Goal: Information Seeking & Learning: Find specific page/section

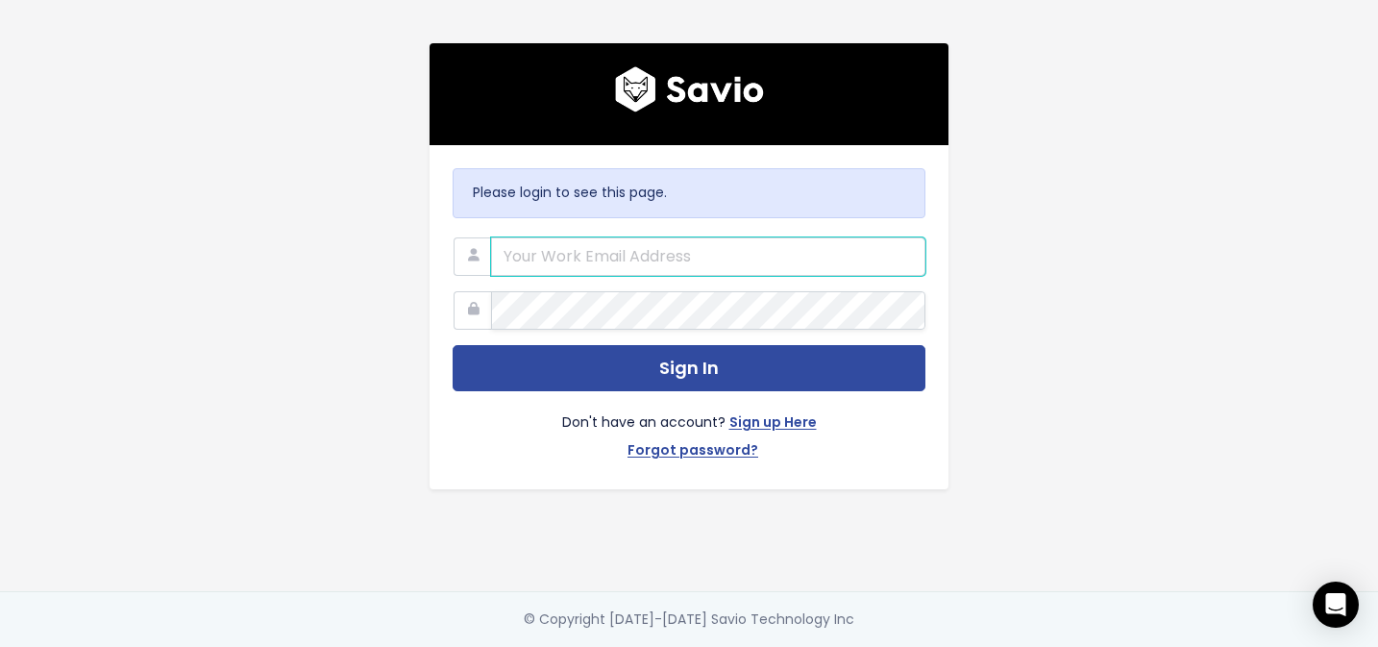
click at [567, 253] on input "email" at bounding box center [708, 256] width 434 height 38
click at [568, 242] on input "email" at bounding box center [708, 256] width 434 height 38
click at [746, 255] on input "email" at bounding box center [708, 256] width 434 height 38
type input "support@survicate.com"
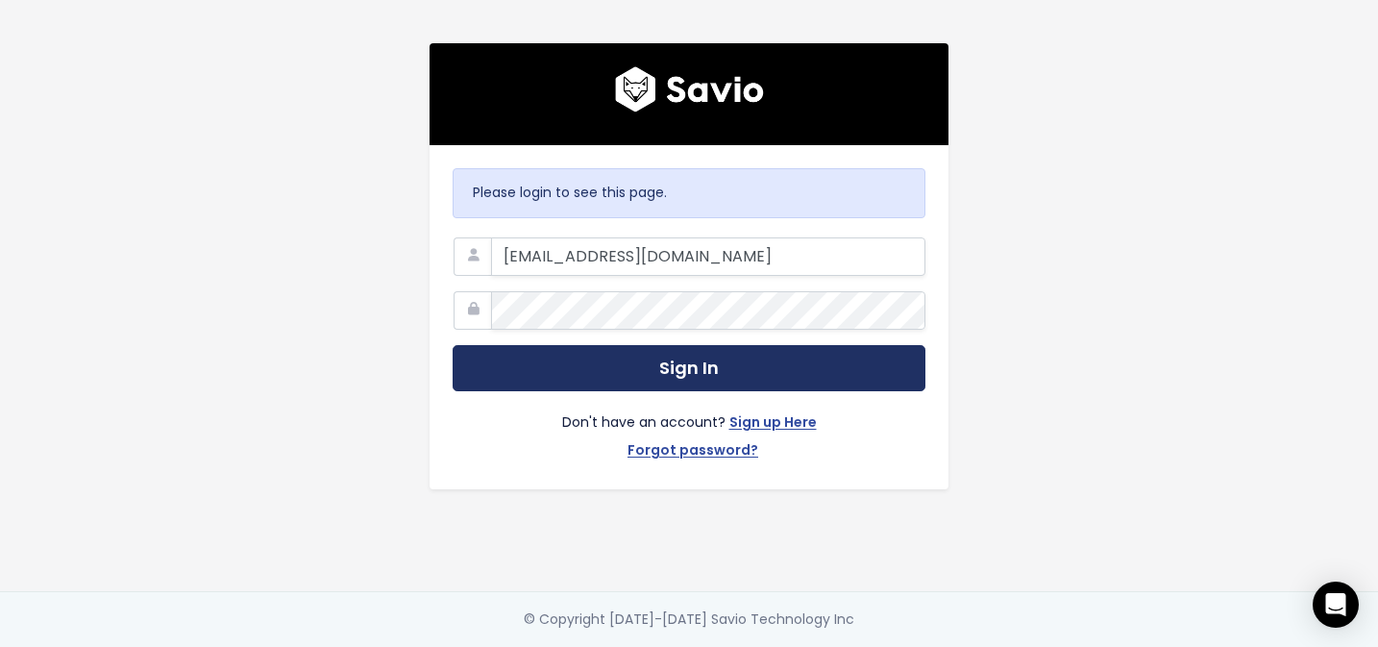
click at [604, 362] on button "Sign In" at bounding box center [688, 368] width 473 height 47
click at [722, 375] on button "Sign In" at bounding box center [688, 368] width 473 height 47
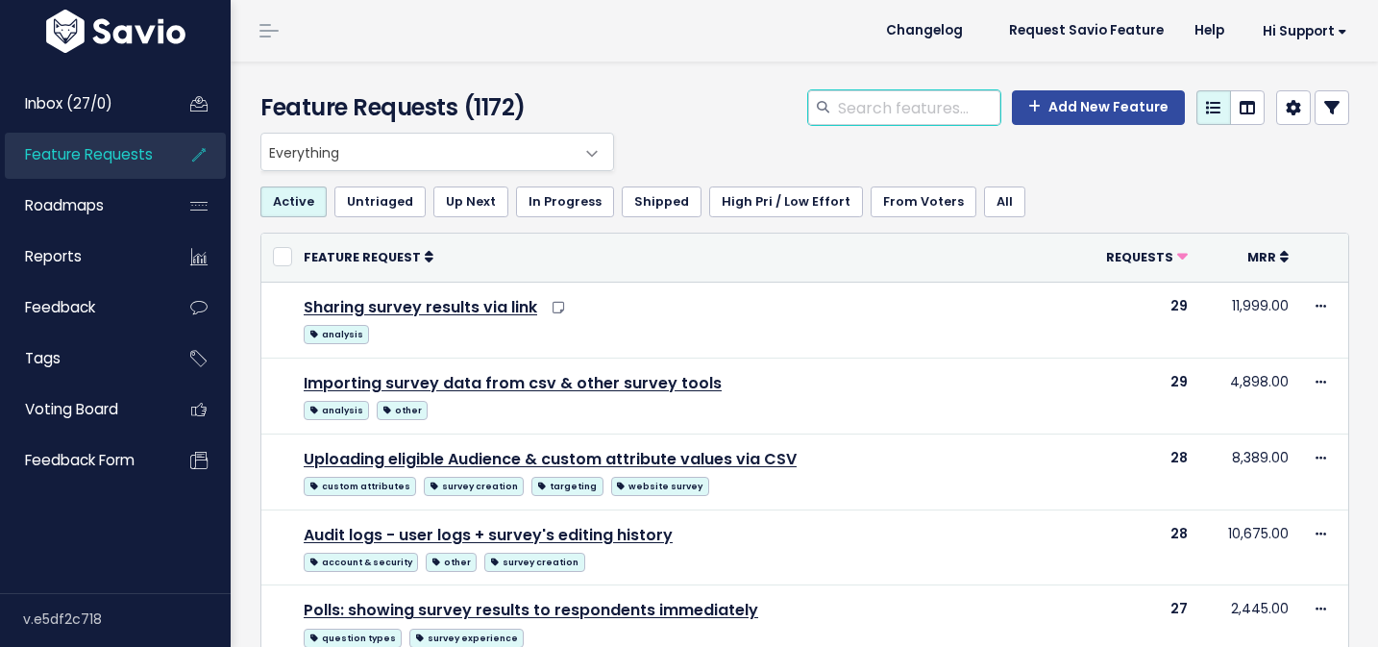
click at [894, 106] on input "search" at bounding box center [918, 107] width 164 height 35
type input "bloomreach"
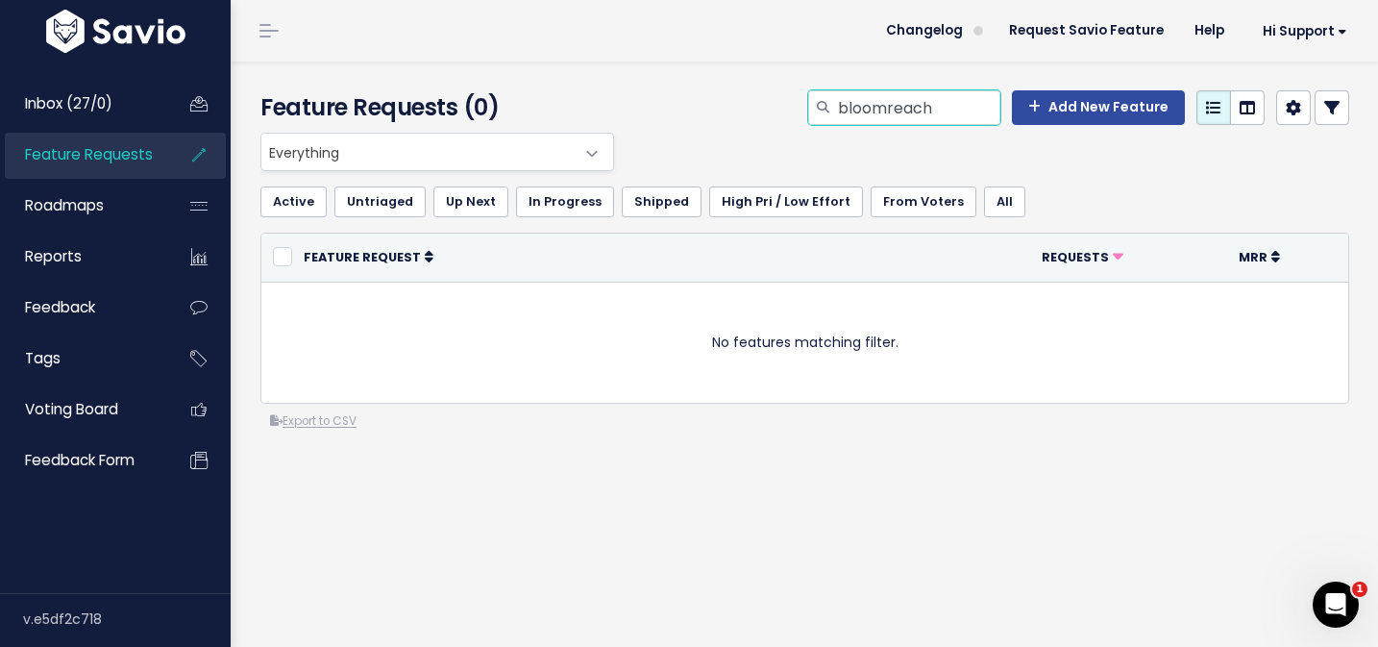
click at [891, 106] on input "bloomreach" at bounding box center [918, 107] width 164 height 35
type input "bloom reach"
click at [920, 110] on input "bloom reach" at bounding box center [918, 107] width 164 height 35
type input "bloom"
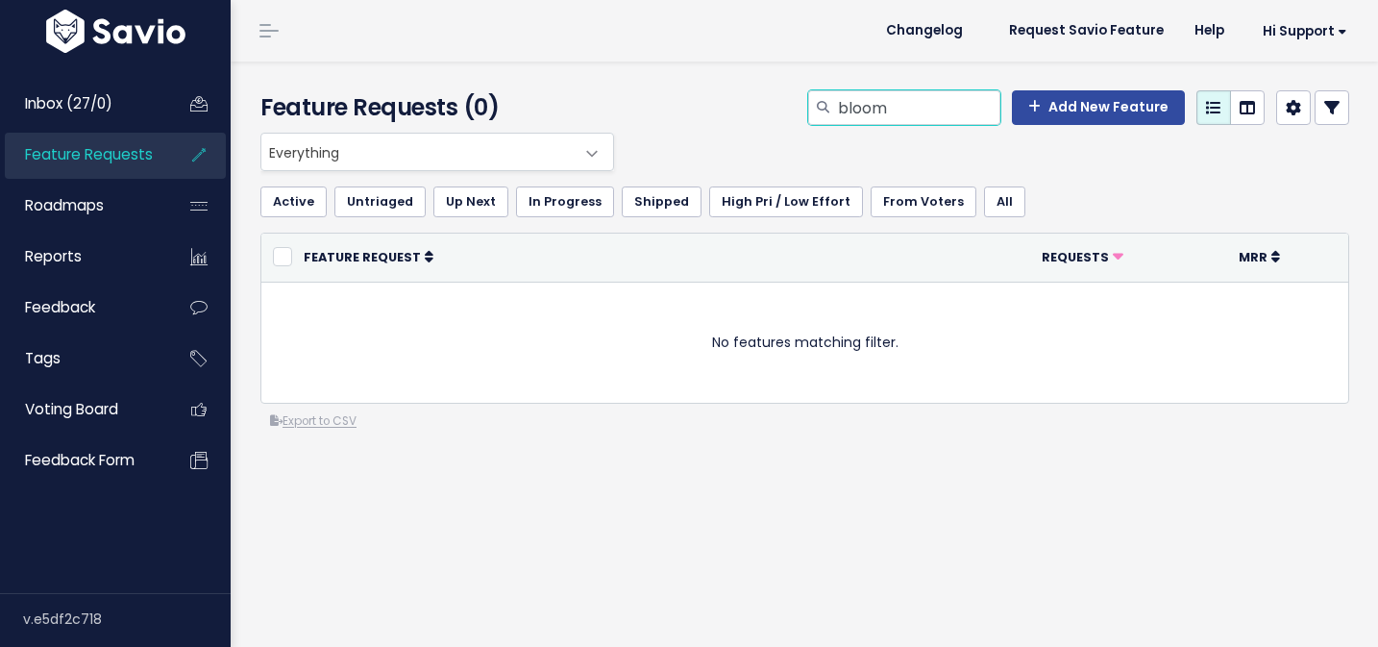
click at [894, 105] on input "bloom" at bounding box center [918, 107] width 164 height 35
type input "integration"
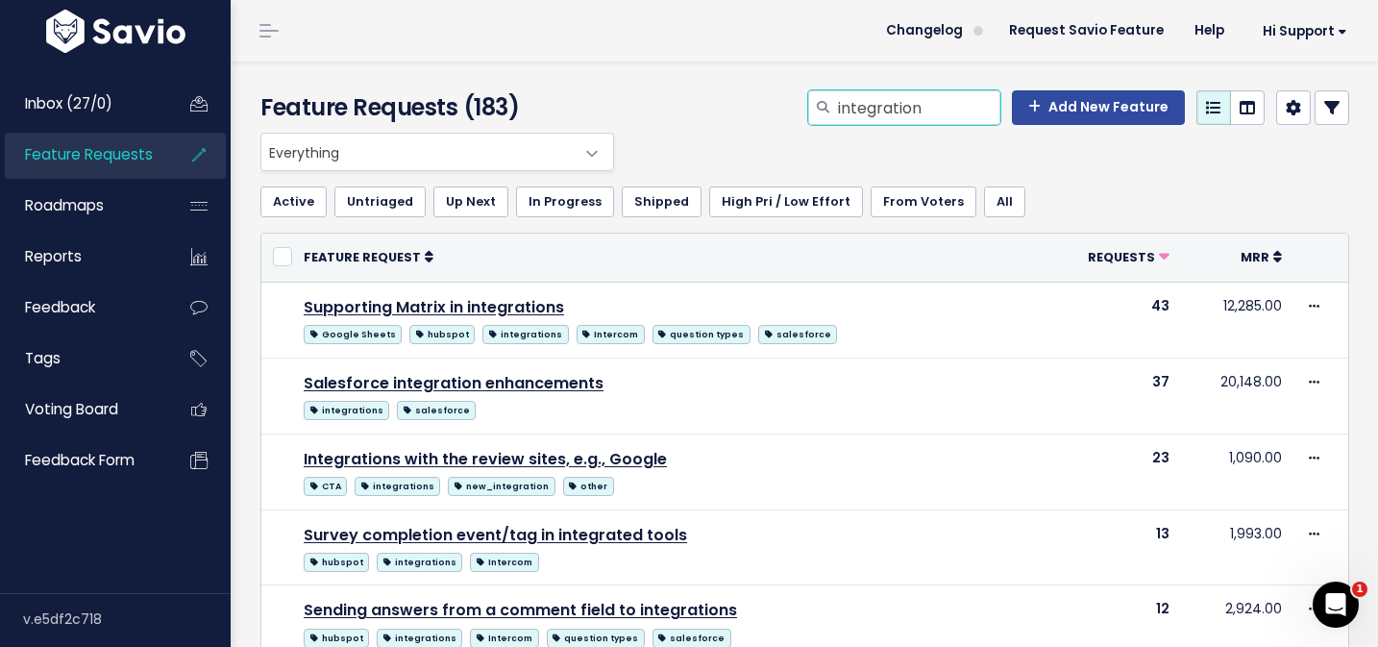
click at [857, 107] on input "integration" at bounding box center [918, 107] width 164 height 35
type input "insights"
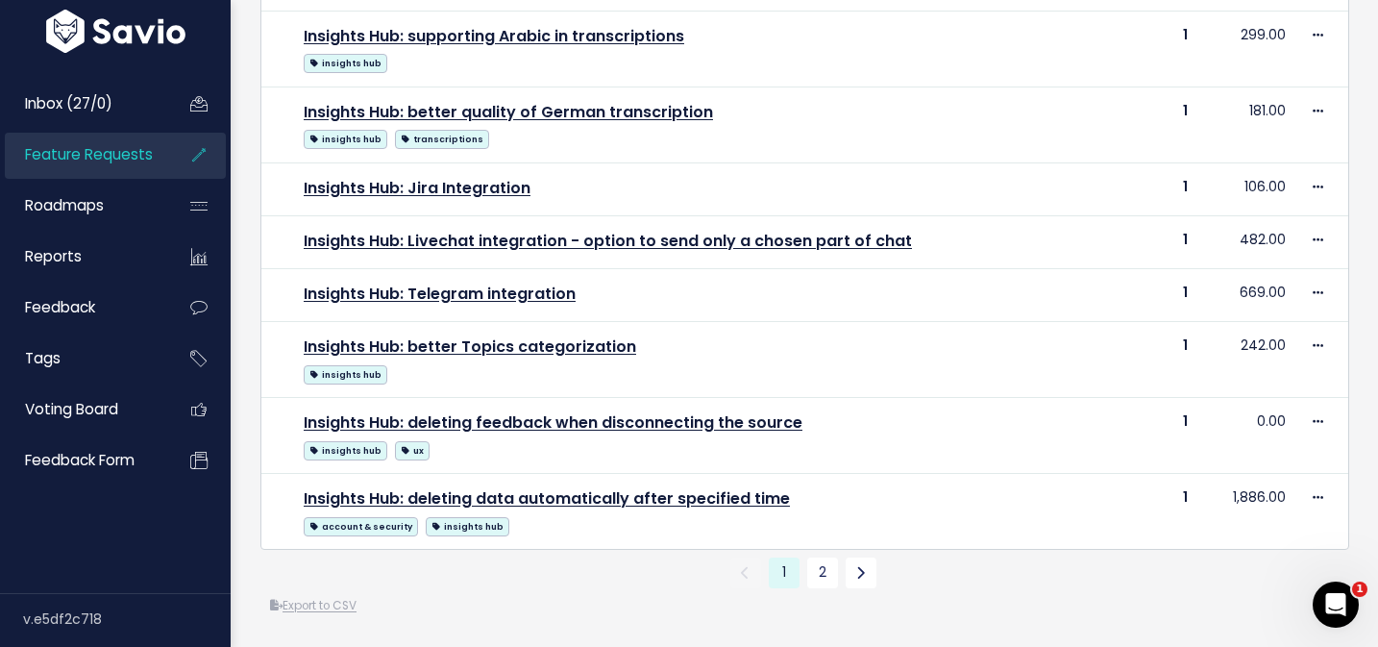
scroll to position [1159, 0]
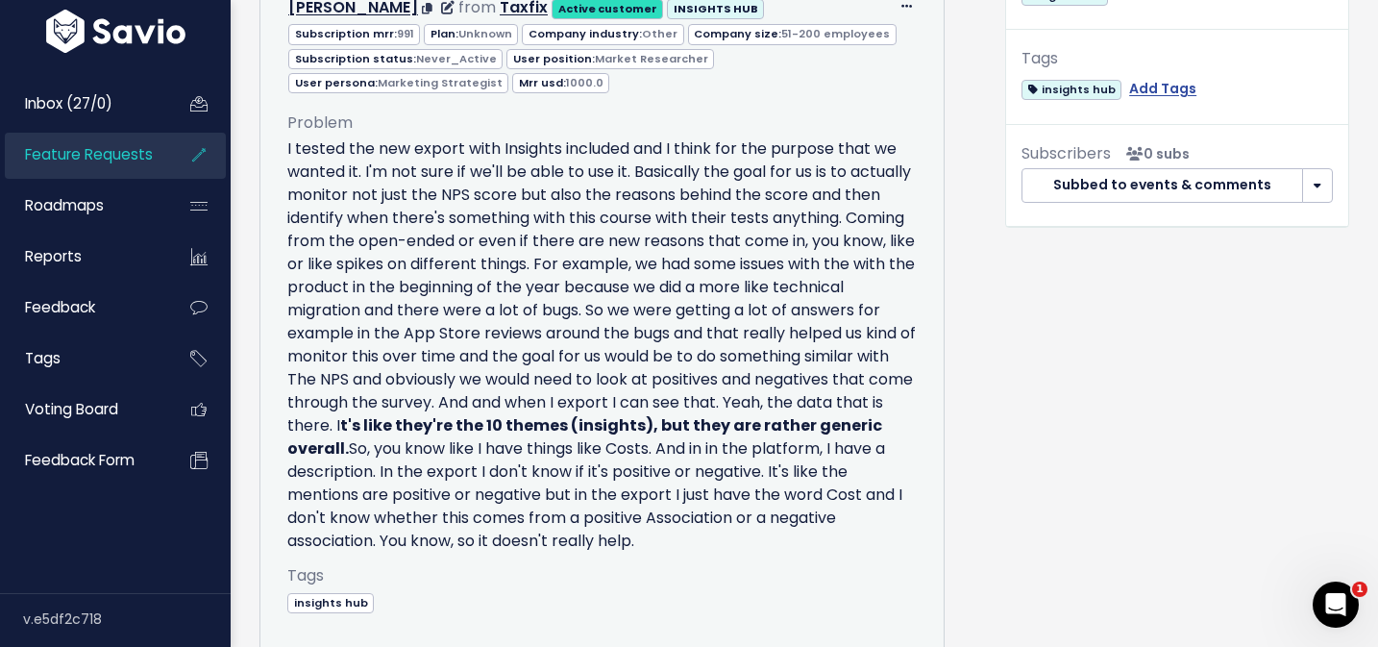
scroll to position [850, 0]
